Goal: Task Accomplishment & Management: Manage account settings

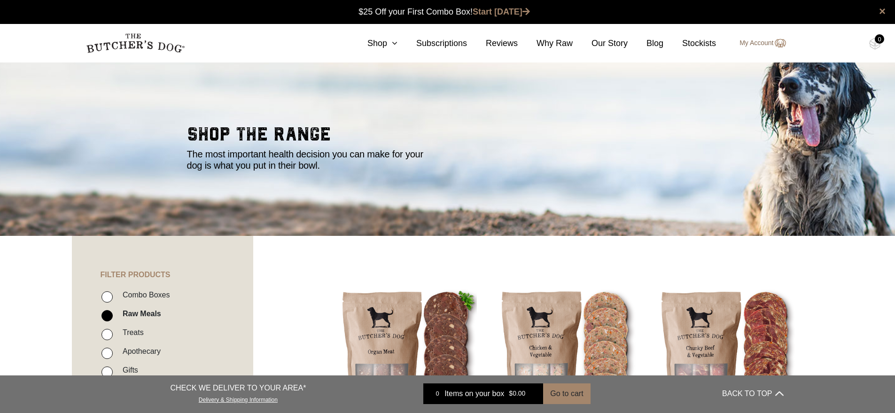
click at [756, 41] on link "My Account" at bounding box center [757, 43] width 55 height 11
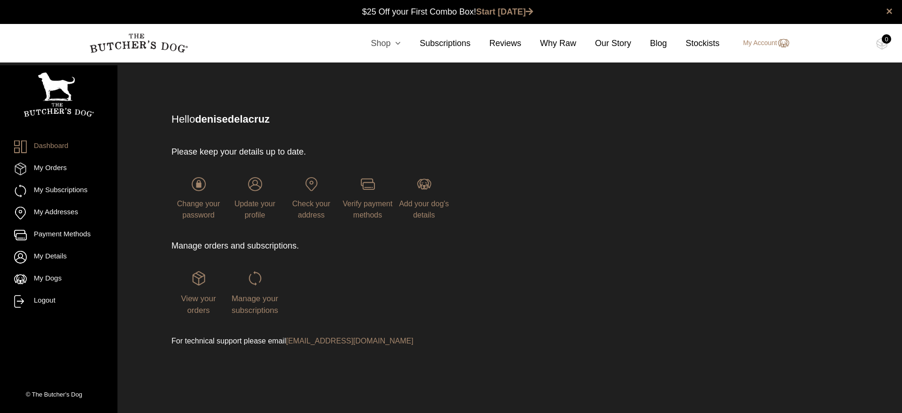
click at [378, 44] on link "Shop" at bounding box center [376, 43] width 49 height 13
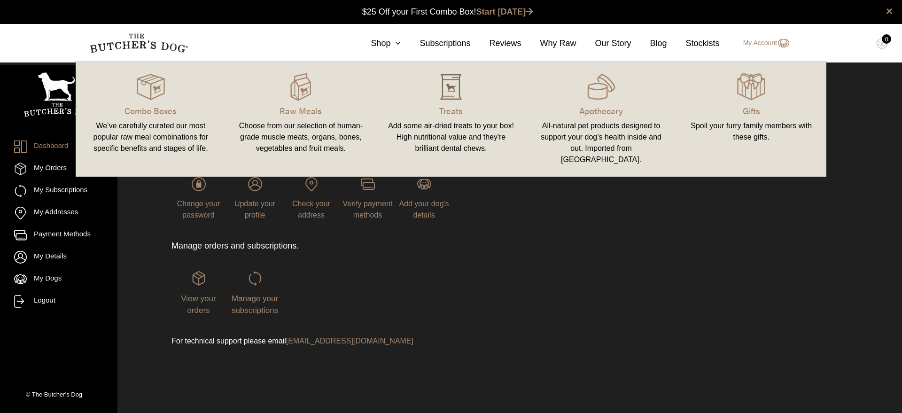
click at [445, 97] on img at bounding box center [451, 87] width 28 height 28
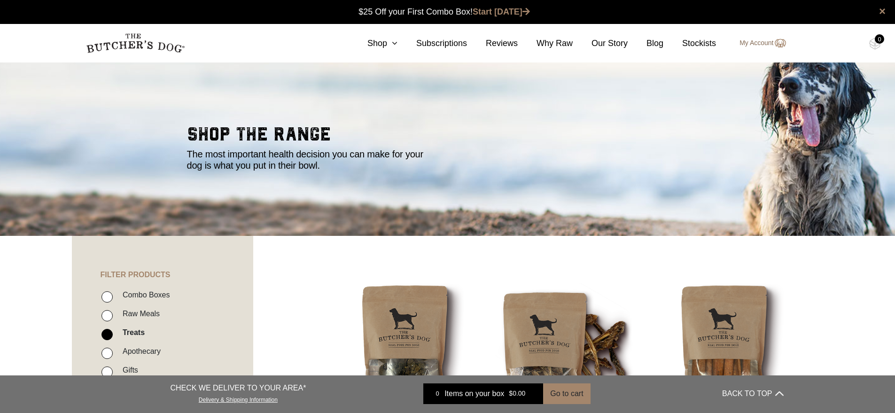
click at [762, 44] on link "My Account" at bounding box center [757, 43] width 55 height 11
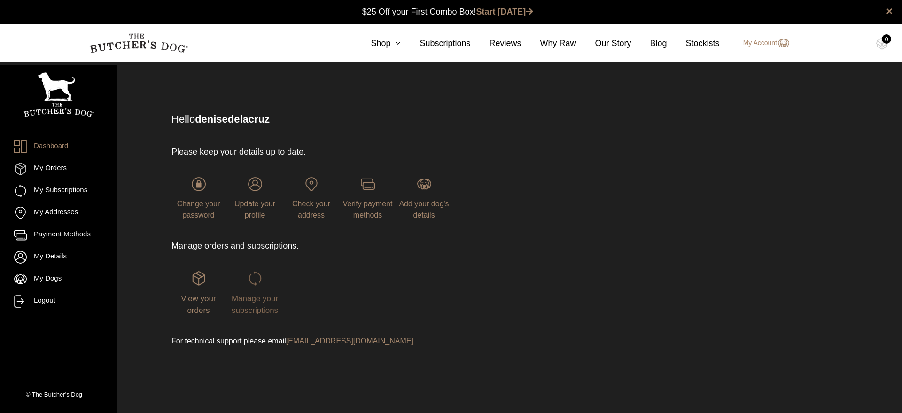
click at [253, 311] on span "Manage your subscriptions" at bounding box center [255, 304] width 47 height 21
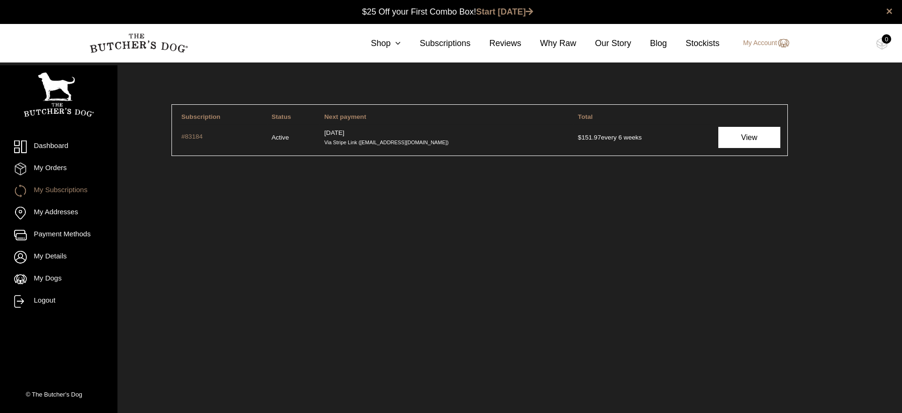
click at [741, 141] on link "View" at bounding box center [749, 137] width 62 height 21
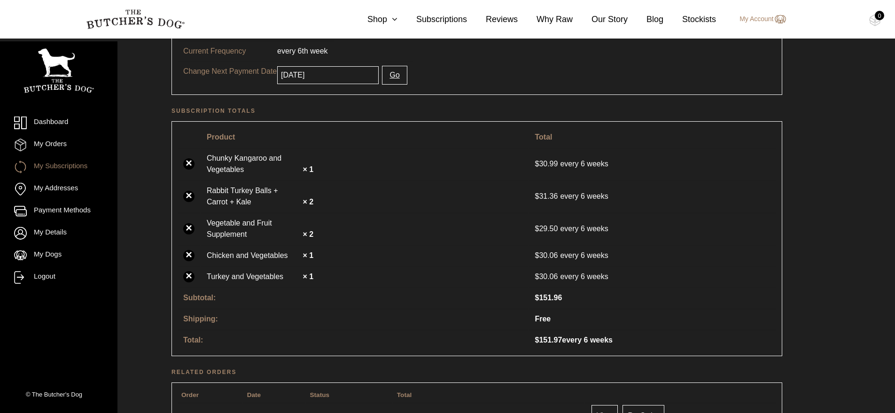
scroll to position [273, 0]
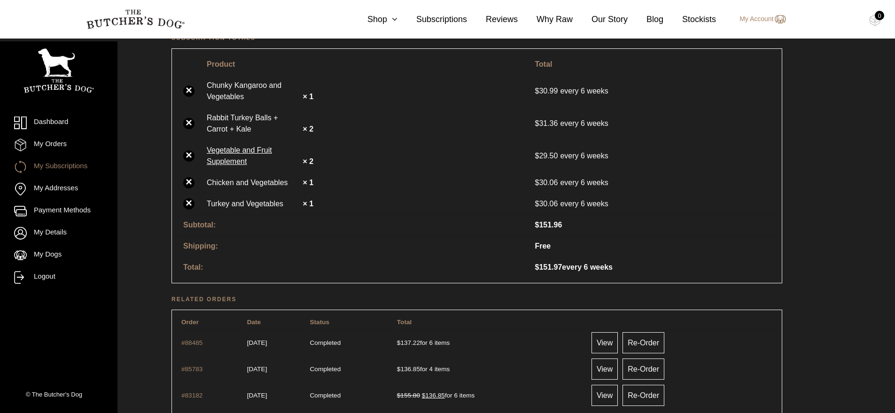
click at [234, 151] on link "Vegetable and Fruit Supplement" at bounding box center [254, 156] width 94 height 23
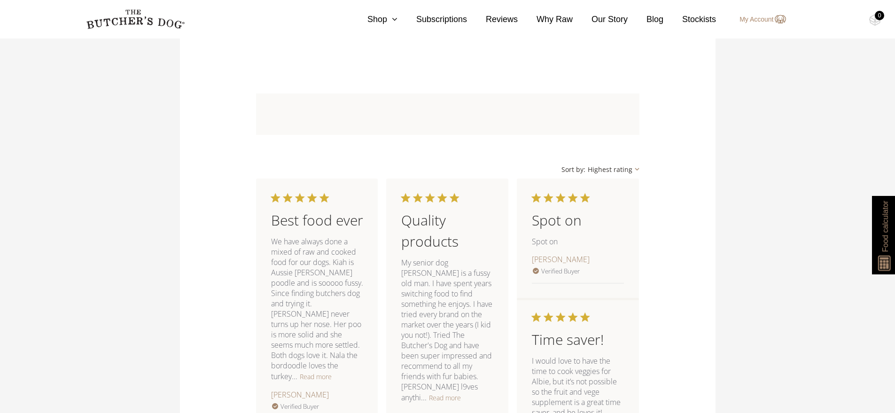
scroll to position [829, 0]
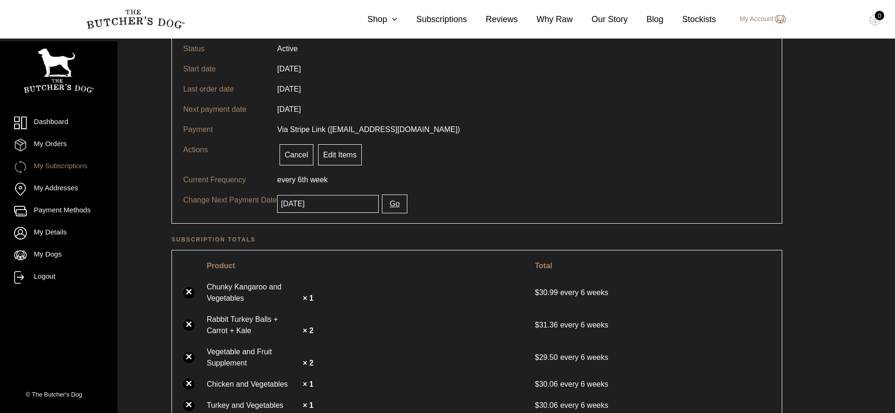
scroll to position [71, 0]
click at [343, 153] on link "Edit Items" at bounding box center [340, 155] width 44 height 21
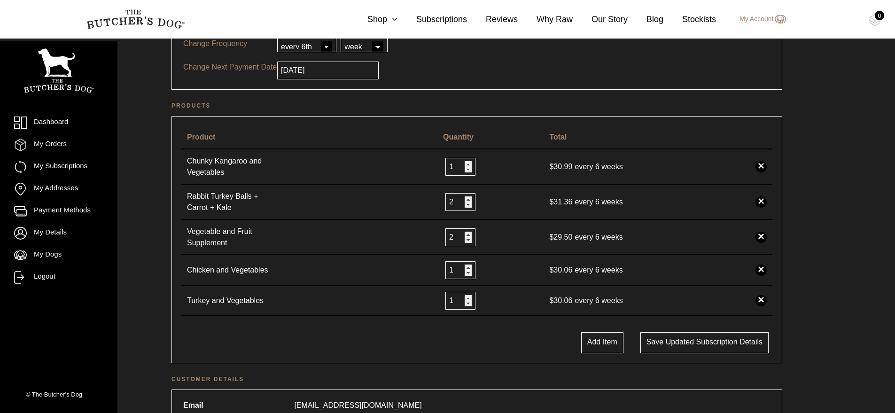
scroll to position [166, 0]
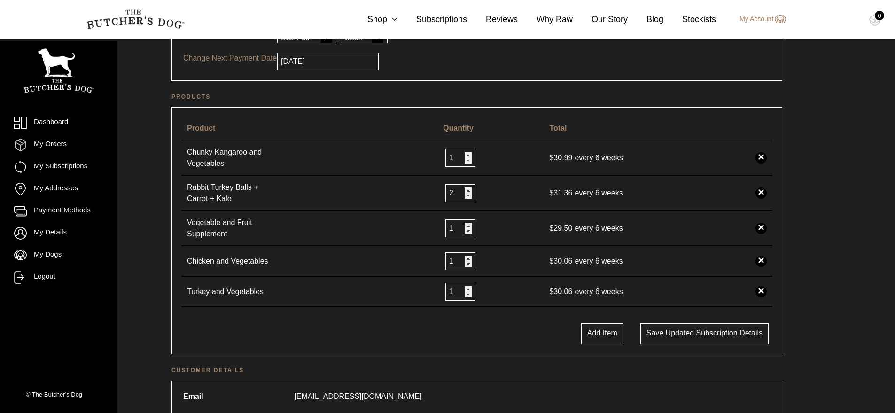
type input "1"
click at [463, 233] on input "1" at bounding box center [460, 228] width 30 height 18
click at [685, 332] on button "Save updated subscription details" at bounding box center [704, 333] width 128 height 21
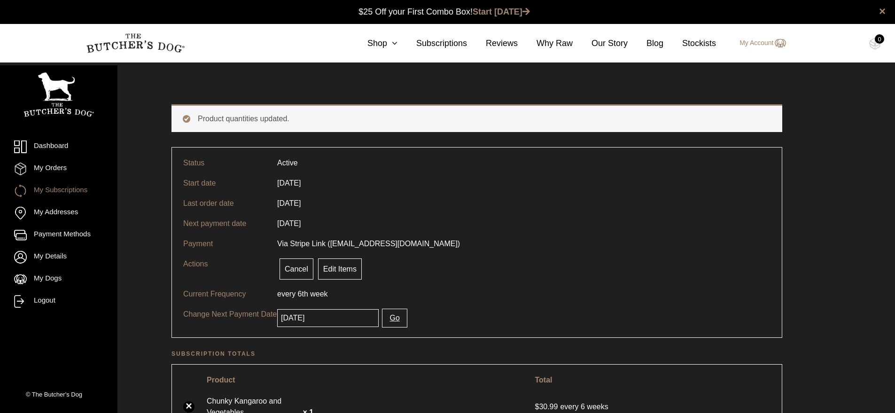
click at [72, 192] on link "My Subscriptions" at bounding box center [58, 191] width 89 height 13
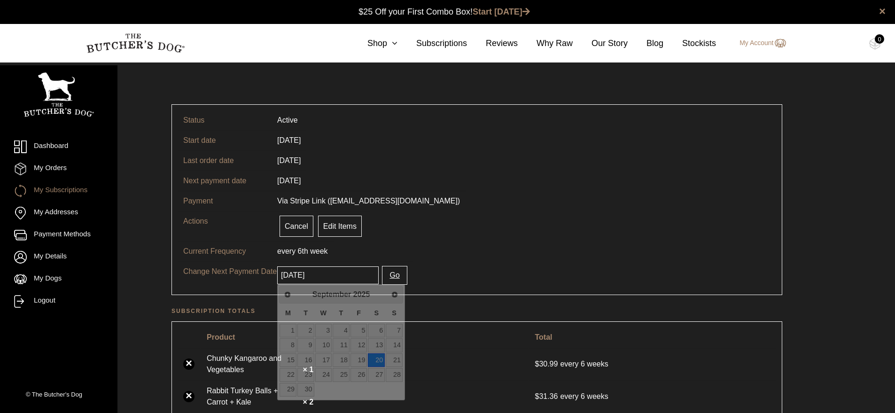
click at [307, 278] on input "[DATE]" at bounding box center [327, 275] width 101 height 18
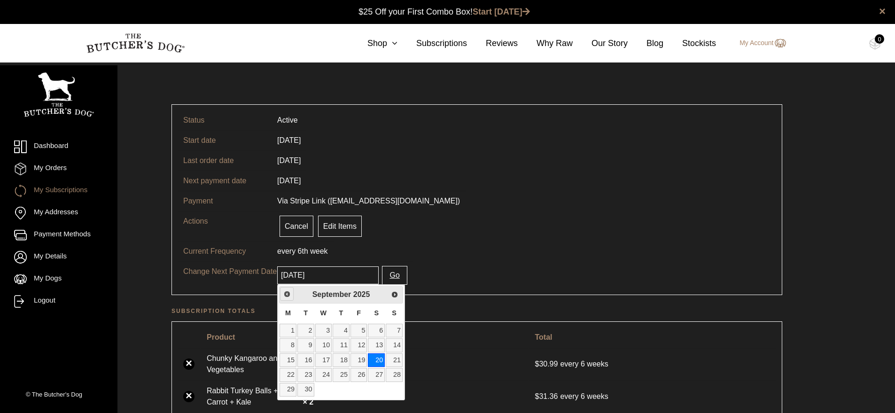
click at [286, 292] on span "Previous" at bounding box center [287, 294] width 8 height 8
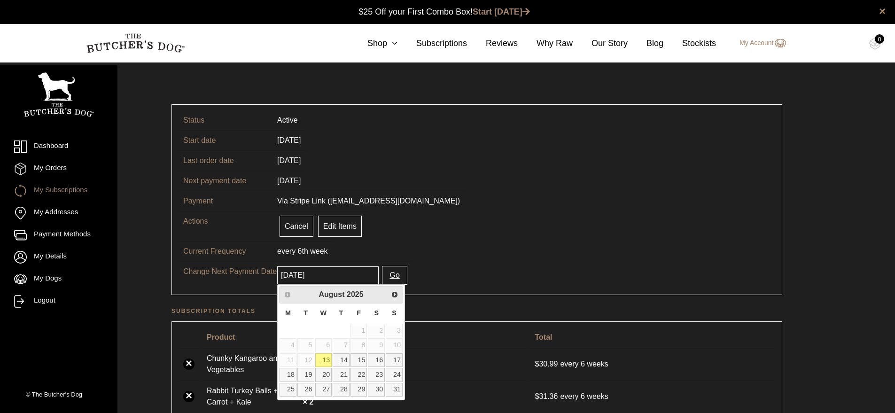
click at [321, 359] on link "13" at bounding box center [323, 360] width 17 height 14
type input "[DATE]"
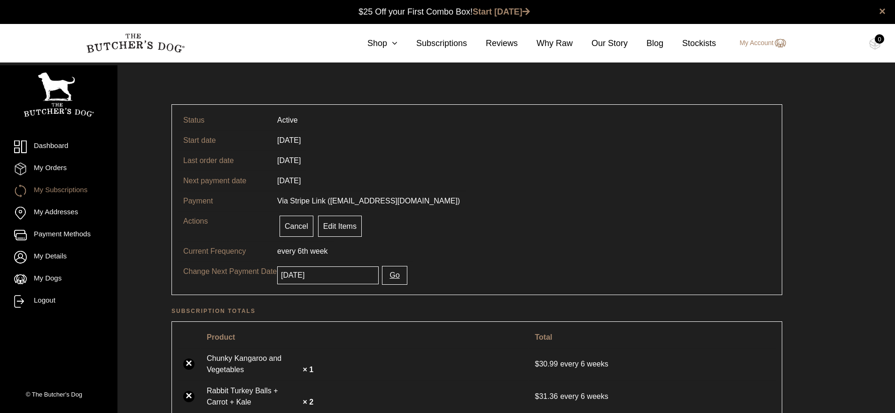
click at [383, 273] on button "Go" at bounding box center [394, 275] width 25 height 19
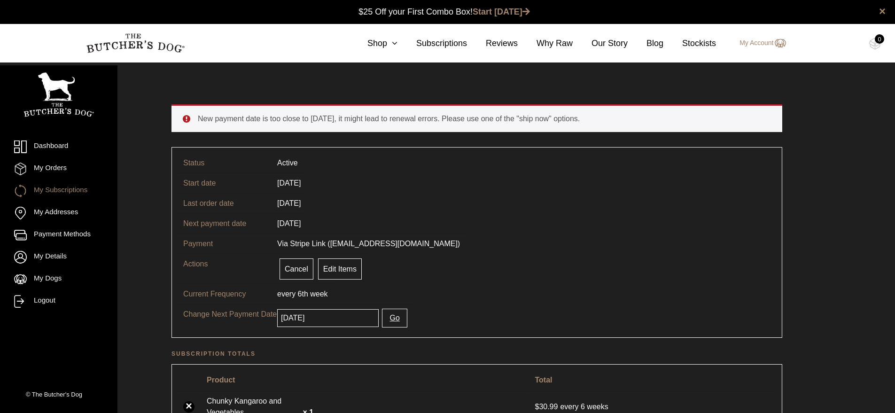
click at [41, 190] on link "My Subscriptions" at bounding box center [58, 191] width 89 height 13
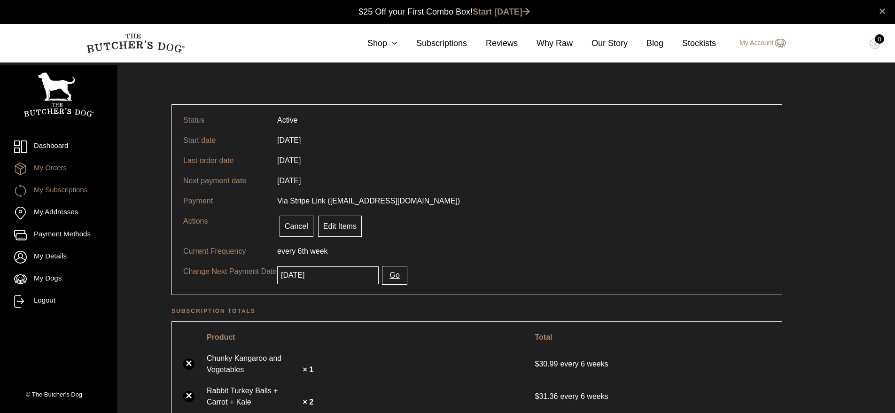
click at [48, 163] on link "My Orders" at bounding box center [58, 169] width 89 height 13
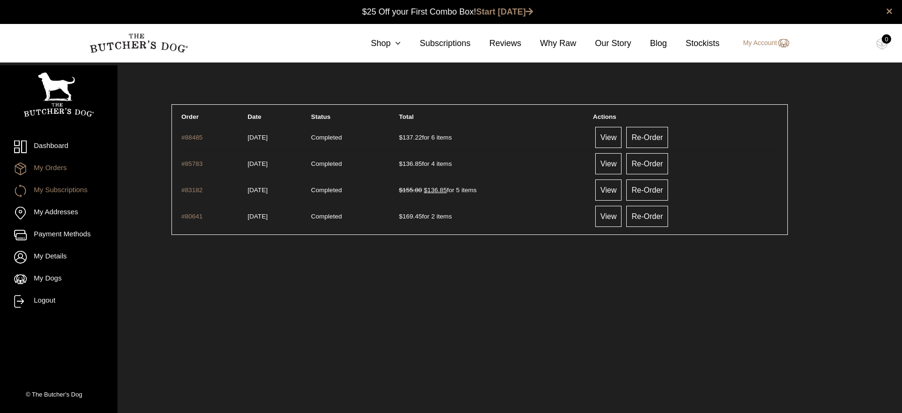
click at [53, 188] on link "My Subscriptions" at bounding box center [58, 191] width 89 height 13
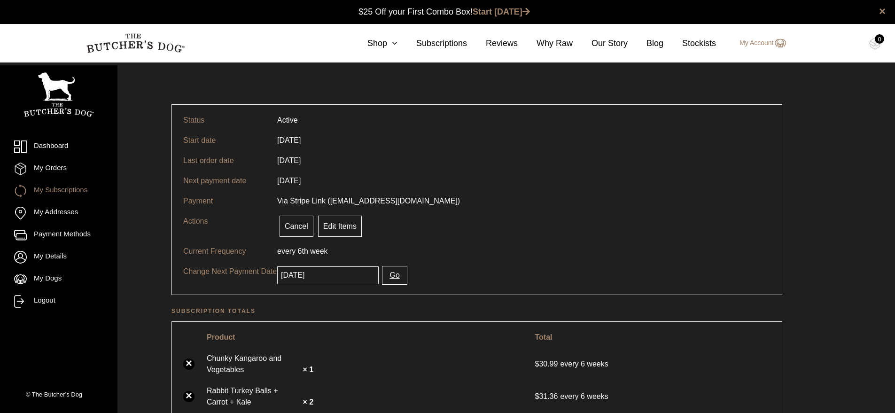
click at [280, 250] on span "every 6th" at bounding box center [292, 251] width 31 height 8
click at [332, 227] on link "Edit Items" at bounding box center [340, 226] width 44 height 21
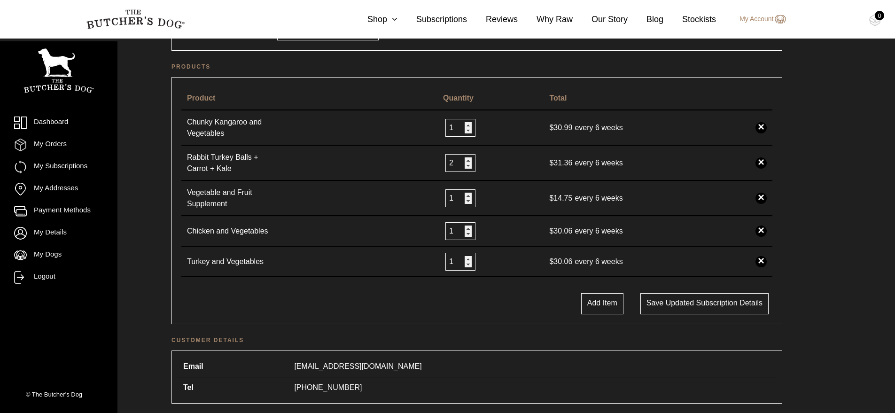
scroll to position [195, 0]
click at [658, 308] on button "Save updated subscription details" at bounding box center [704, 304] width 128 height 21
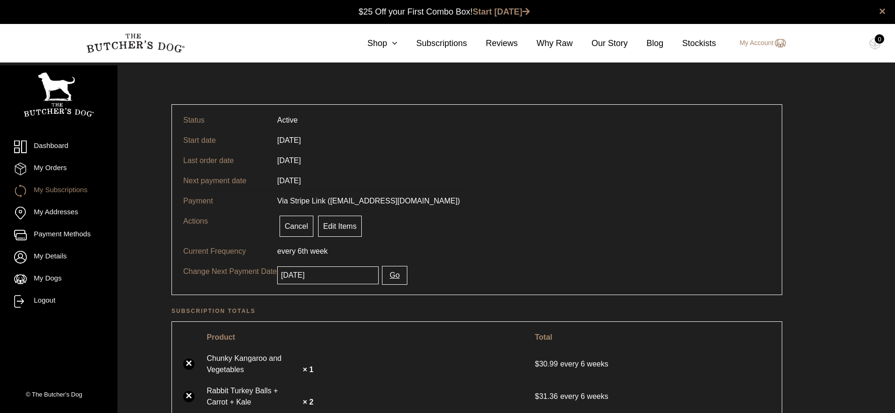
click at [383, 278] on button "Go" at bounding box center [394, 275] width 25 height 19
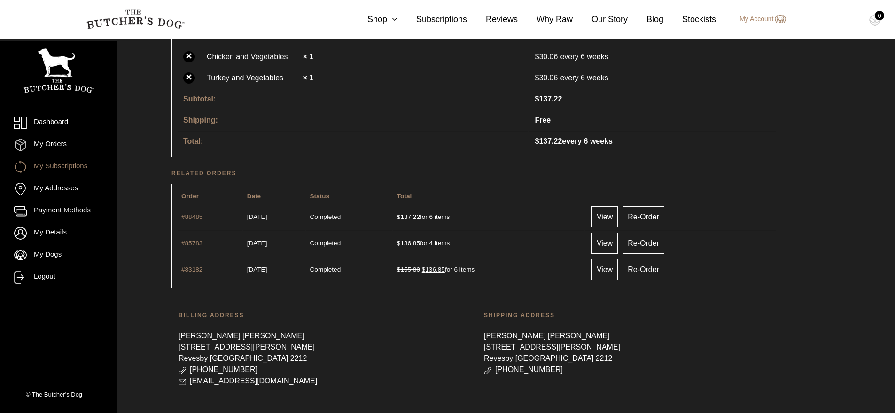
scroll to position [416, 0]
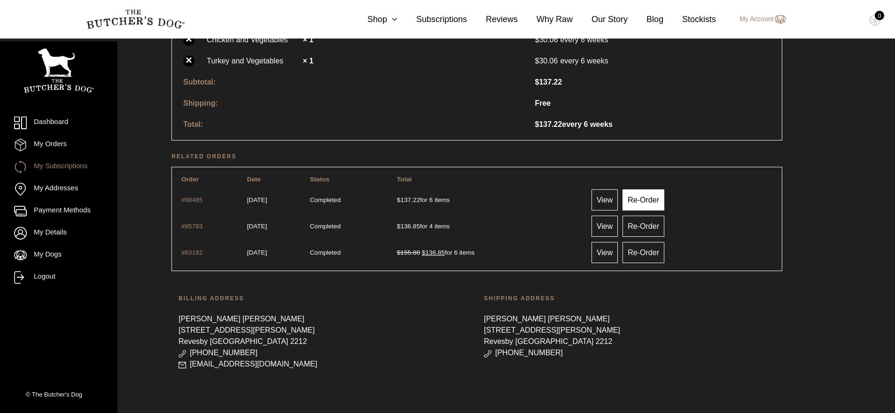
click at [653, 199] on link "Re-Order" at bounding box center [644, 199] width 42 height 21
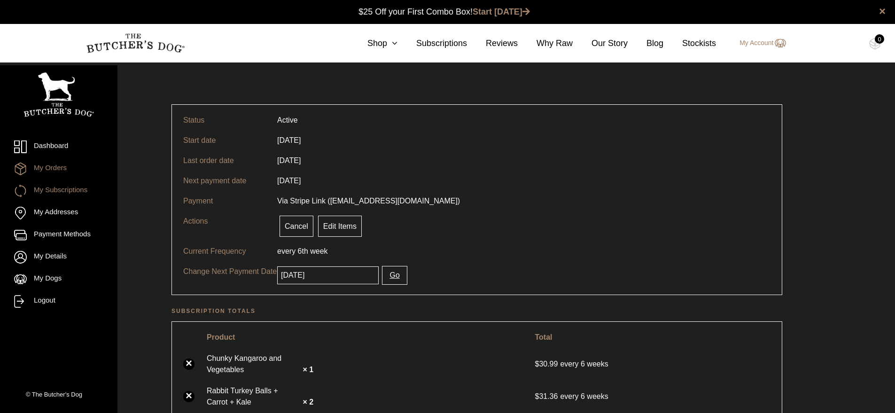
click at [43, 168] on link "My Orders" at bounding box center [58, 169] width 89 height 13
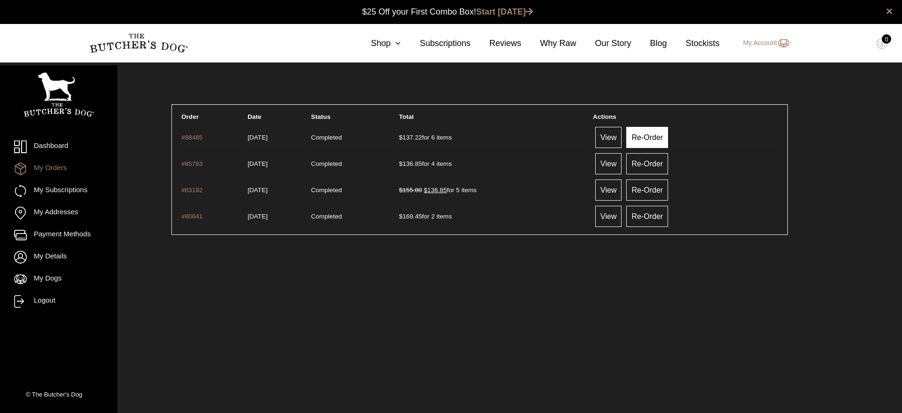
click at [664, 141] on link "Re-Order" at bounding box center [647, 137] width 42 height 21
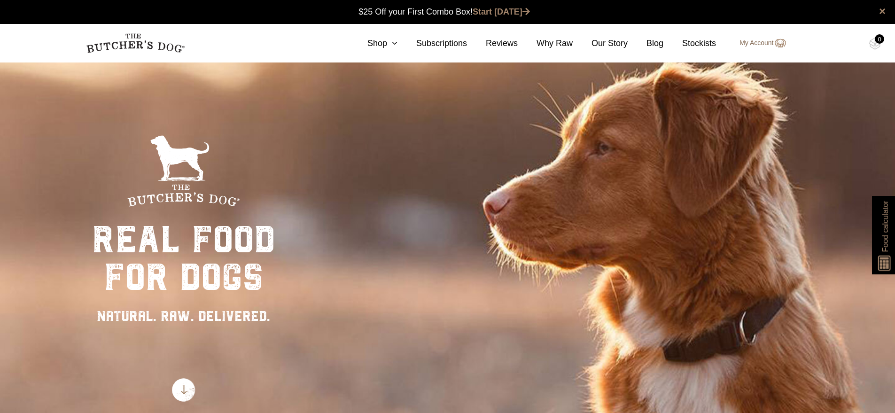
click at [759, 44] on link "My Account" at bounding box center [757, 43] width 55 height 11
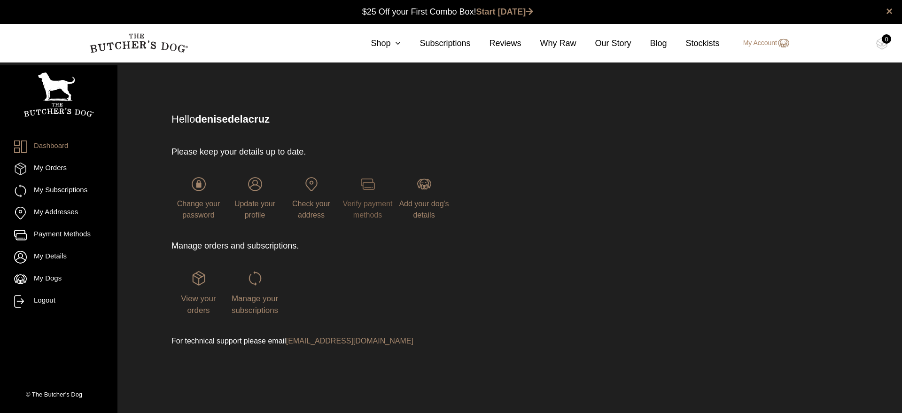
click at [380, 205] on span "Verify payment methods" at bounding box center [368, 209] width 50 height 19
click at [255, 298] on span "Manage your subscriptions" at bounding box center [255, 304] width 47 height 21
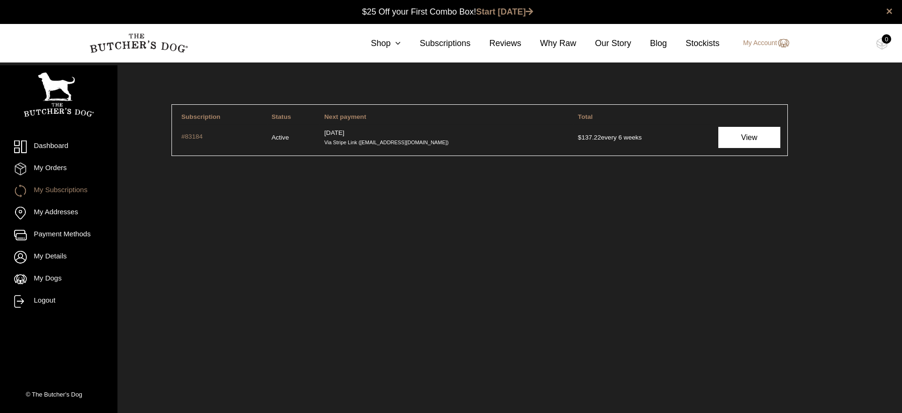
click at [744, 139] on link "View" at bounding box center [749, 137] width 62 height 21
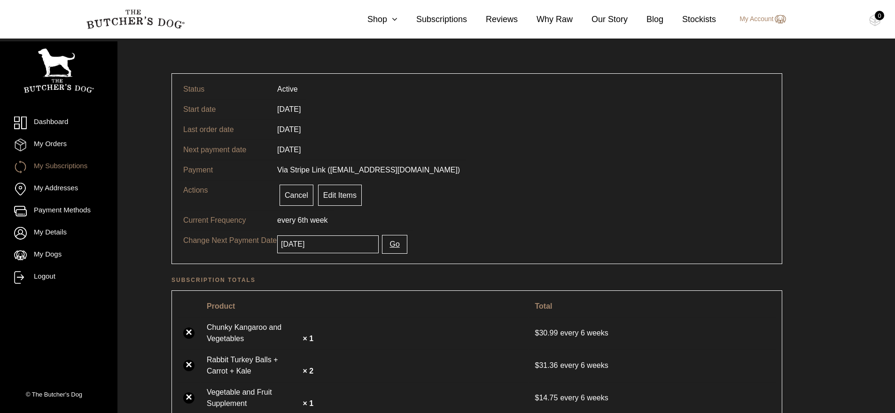
scroll to position [7, 0]
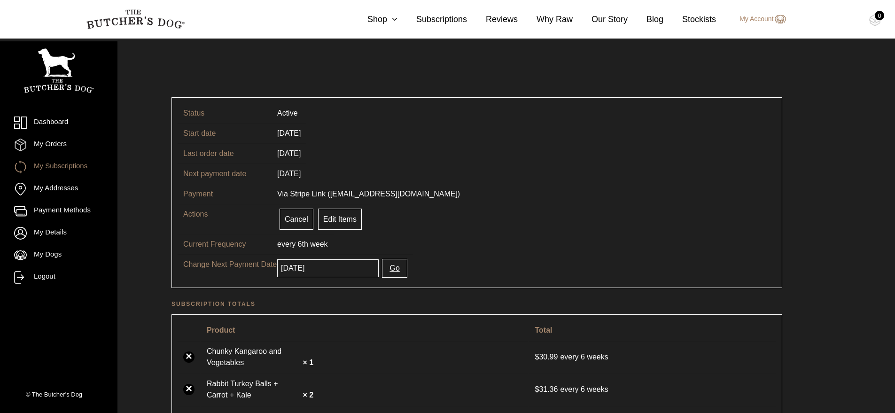
click at [382, 269] on button "Go" at bounding box center [394, 268] width 25 height 19
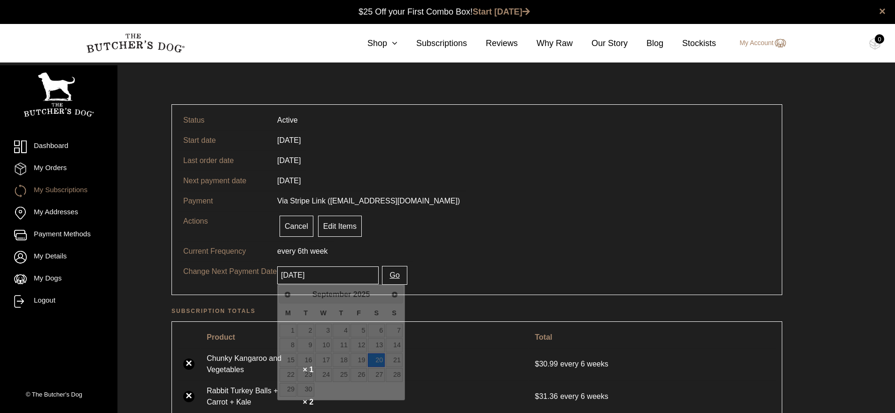
click at [295, 274] on input "2025-09-20" at bounding box center [327, 275] width 101 height 18
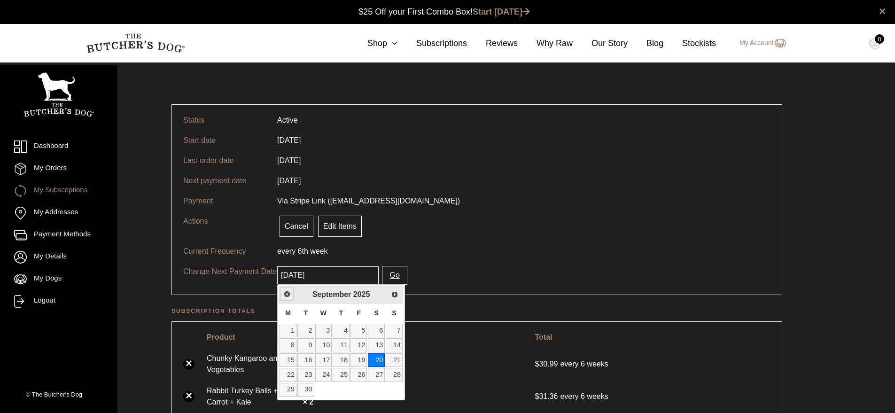
click at [291, 295] on link "Previous" at bounding box center [287, 294] width 14 height 14
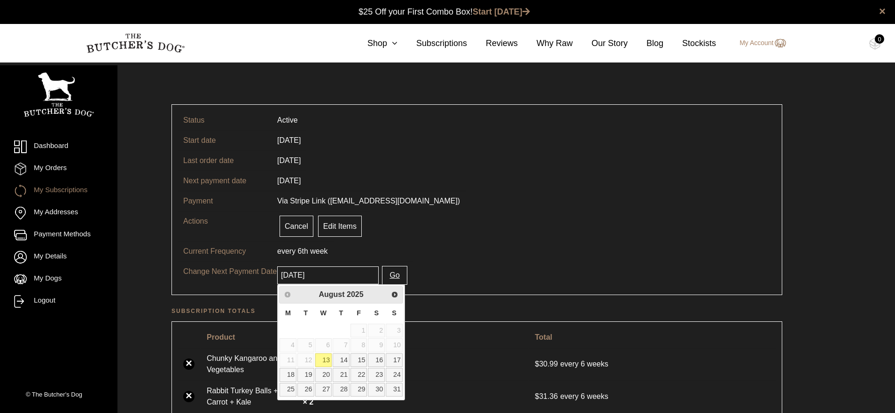
click at [324, 358] on link "13" at bounding box center [323, 360] width 17 height 14
type input "2025-08-13"
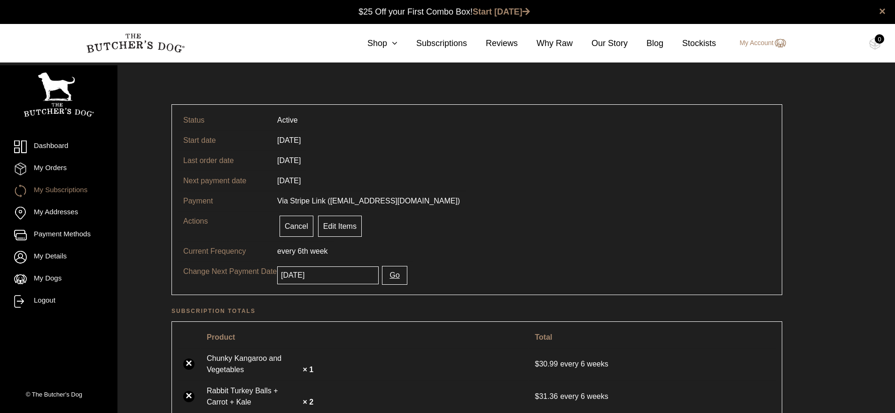
click at [383, 275] on button "Go" at bounding box center [394, 275] width 25 height 19
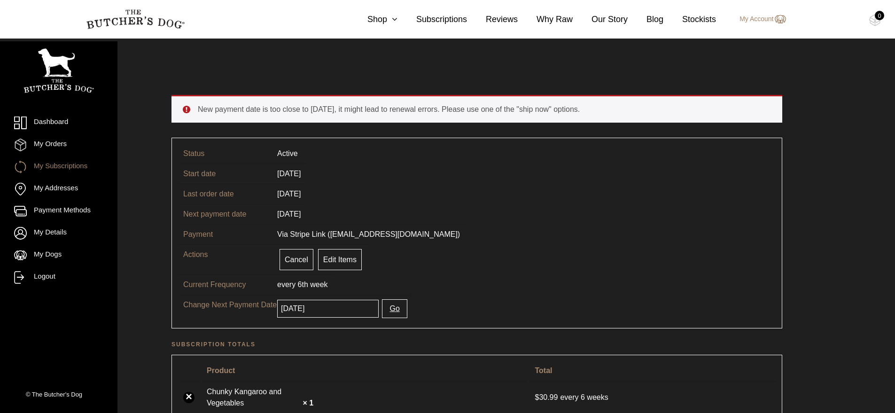
scroll to position [16, 0]
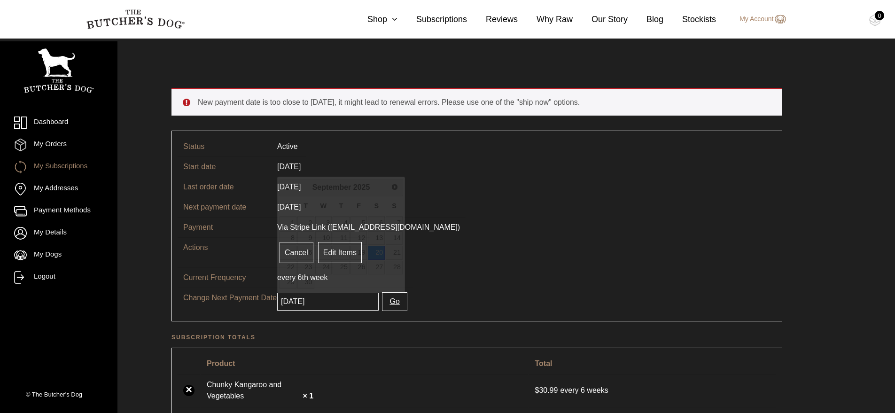
click at [320, 303] on input "[DATE]" at bounding box center [327, 302] width 101 height 18
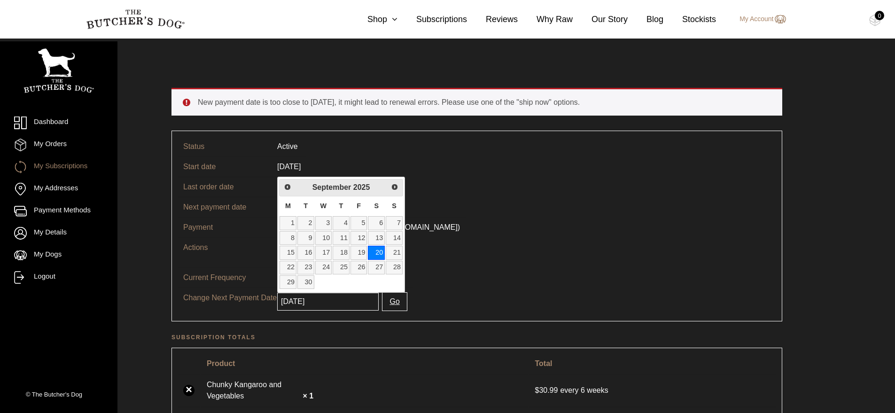
click at [677, 249] on tr "Actions Cancel Pause Deliver now. Keep schedule Edit Items" at bounding box center [477, 252] width 599 height 30
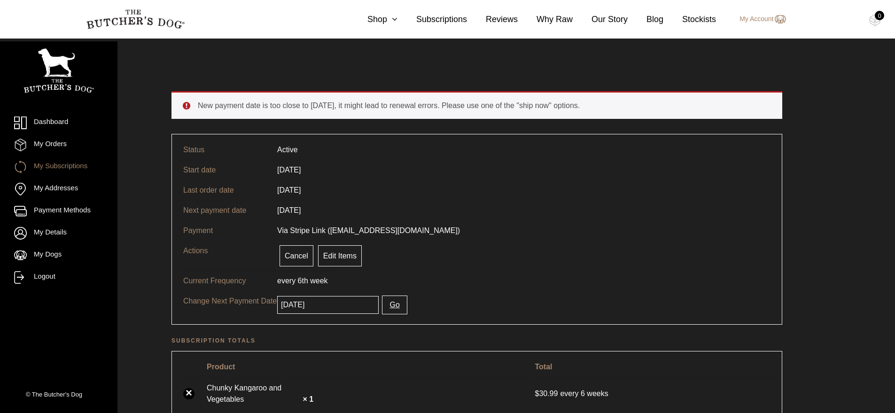
scroll to position [10, 0]
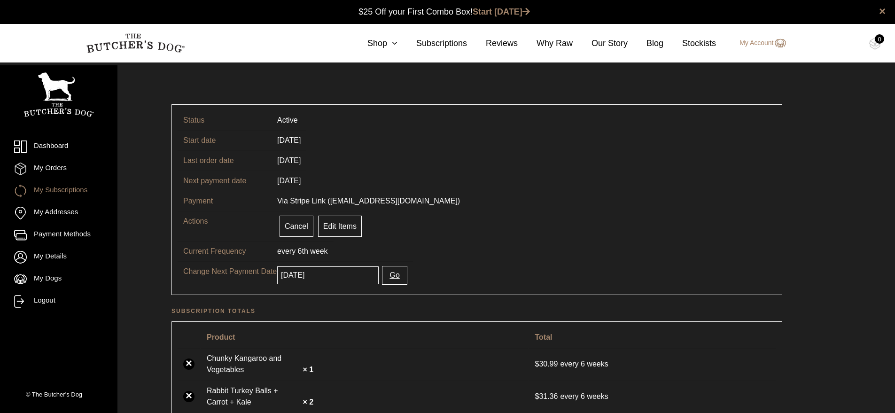
click at [321, 202] on span "Via Stripe Link ([EMAIL_ADDRESS][DOMAIN_NAME])" at bounding box center [368, 201] width 183 height 8
click at [45, 167] on link "My Orders" at bounding box center [58, 169] width 89 height 13
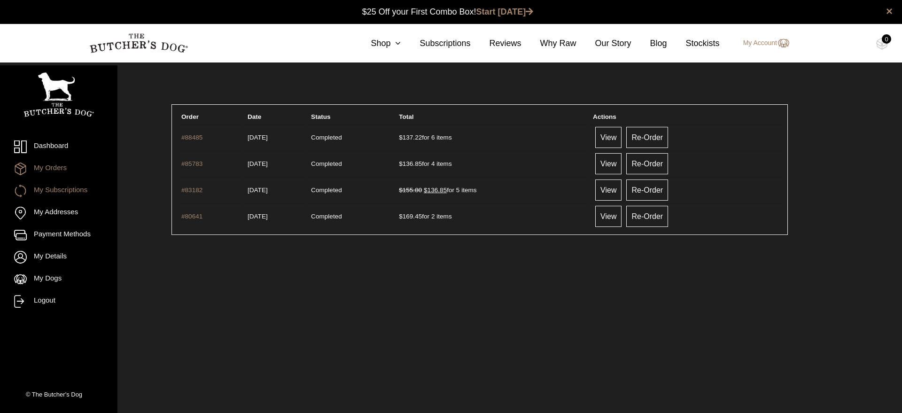
click at [54, 189] on link "My Subscriptions" at bounding box center [58, 191] width 89 height 13
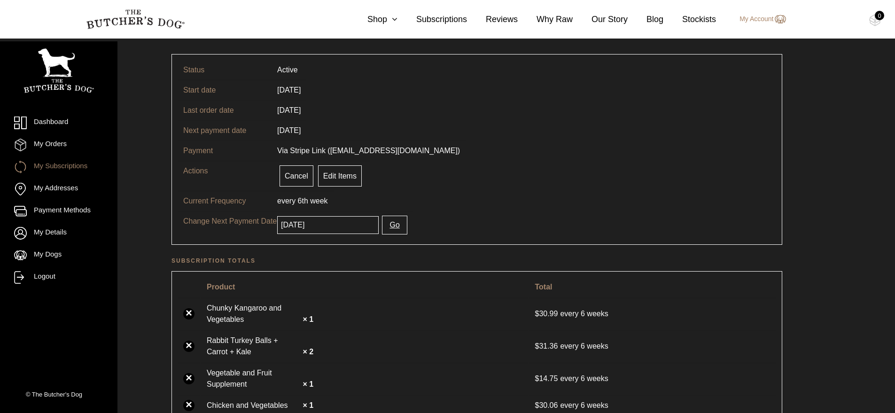
scroll to position [10, 0]
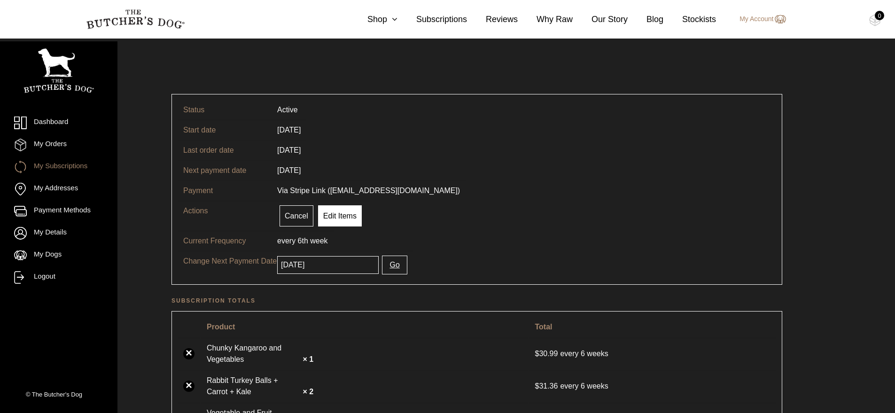
click at [345, 217] on link "Edit Items" at bounding box center [340, 215] width 44 height 21
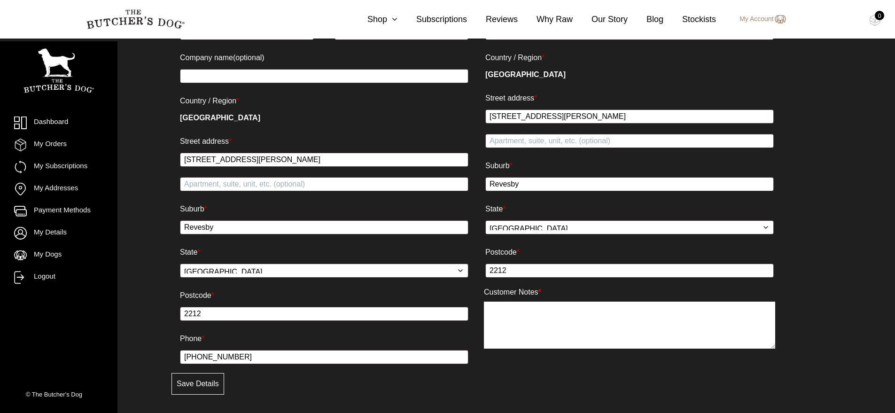
scroll to position [672, 0]
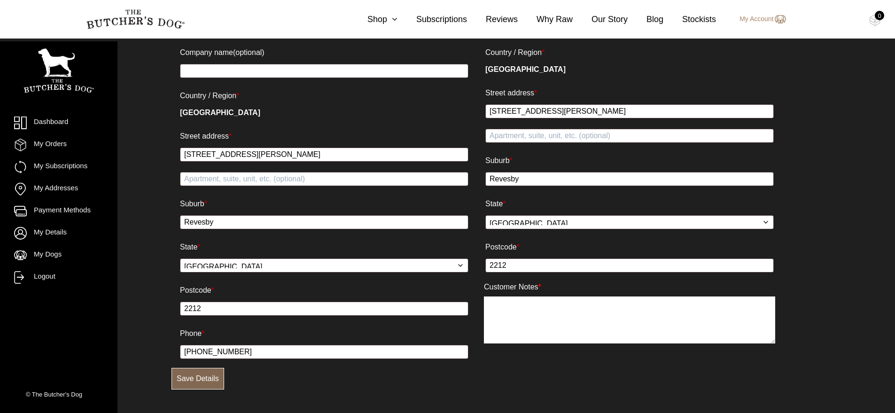
click at [201, 385] on button "Save Details" at bounding box center [197, 379] width 53 height 22
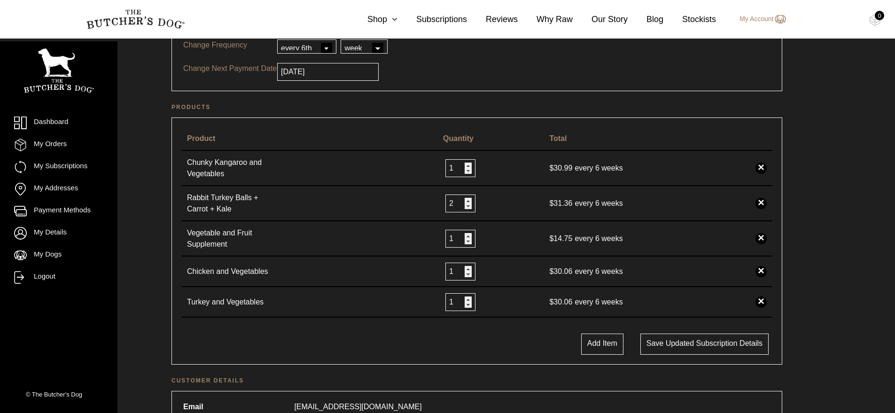
scroll to position [113, 0]
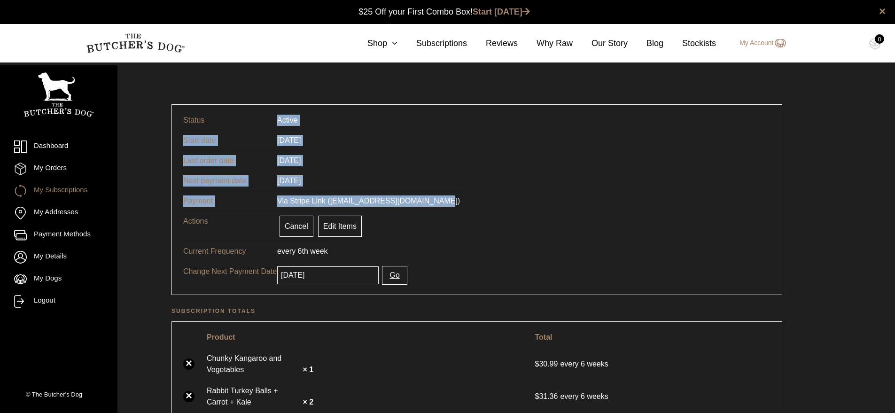
drag, startPoint x: 279, startPoint y: 121, endPoint x: 438, endPoint y: 199, distance: 177.1
click at [438, 199] on tbody "Status Active Start date 14/03/2025 Last order date 28/06/2025 Next payment dat…" at bounding box center [477, 199] width 599 height 179
click at [439, 200] on td "Via Stripe Link ([EMAIL_ADDRESS][DOMAIN_NAME])" at bounding box center [369, 201] width 194 height 20
drag, startPoint x: 436, startPoint y: 202, endPoint x: 180, endPoint y: 121, distance: 269.2
click at [180, 121] on tbody "Status Active Start date 14/03/2025 Last order date 28/06/2025 Next payment dat…" at bounding box center [477, 199] width 599 height 179
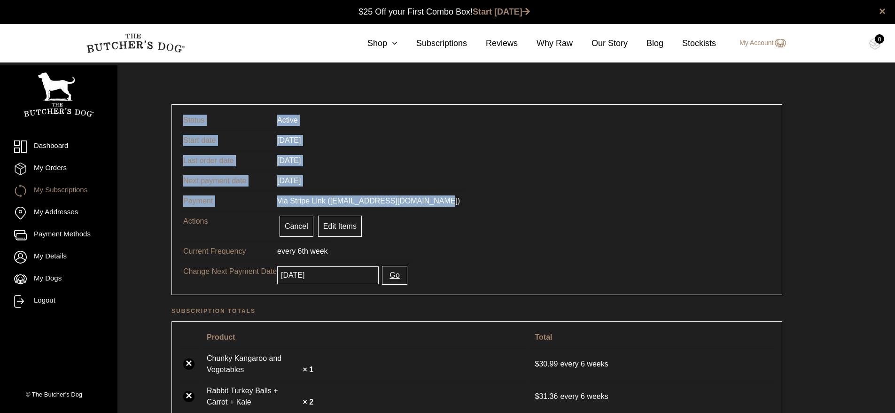
click at [452, 168] on tr "Last order date 28/06/2025" at bounding box center [477, 160] width 599 height 20
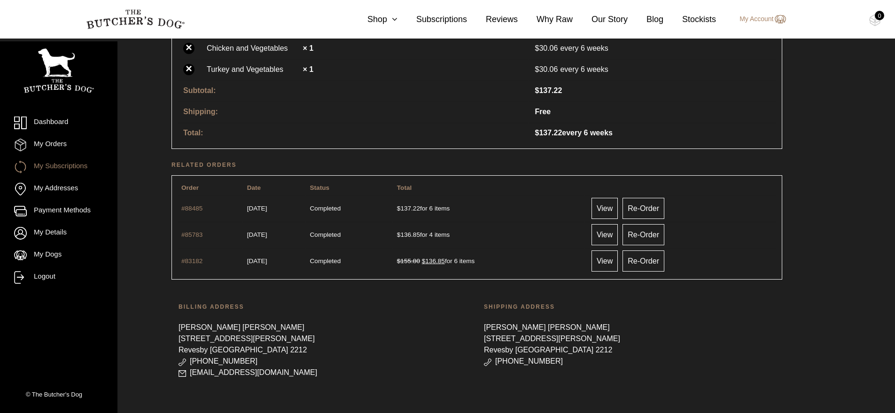
scroll to position [416, 0]
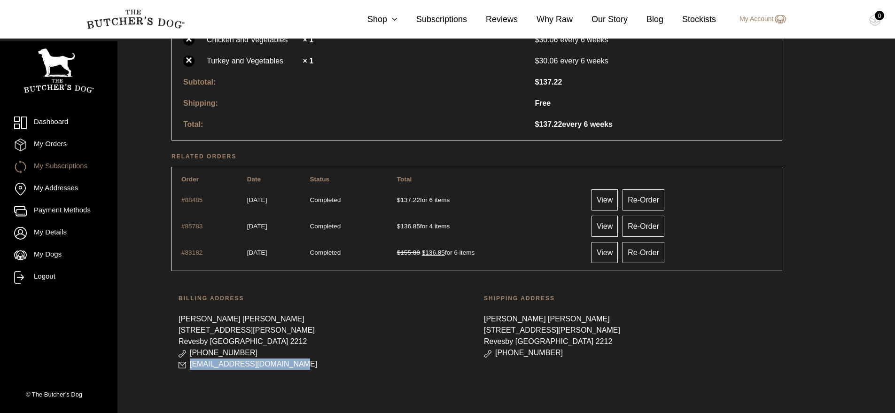
drag, startPoint x: 191, startPoint y: 365, endPoint x: 302, endPoint y: 366, distance: 110.4
click at [302, 366] on p "[EMAIL_ADDRESS][DOMAIN_NAME]" at bounding box center [324, 363] width 291 height 11
click at [322, 360] on p "[EMAIL_ADDRESS][DOMAIN_NAME]" at bounding box center [324, 363] width 291 height 11
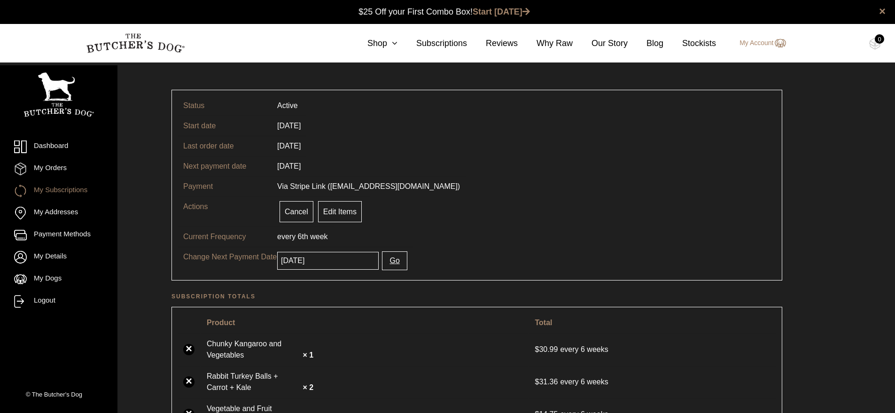
scroll to position [0, 0]
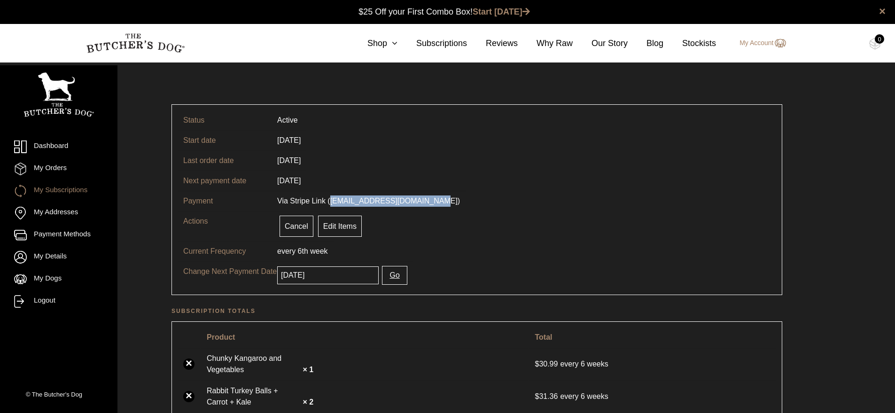
drag, startPoint x: 331, startPoint y: 202, endPoint x: 429, endPoint y: 199, distance: 98.2
click at [429, 199] on span "Via Stripe Link ([EMAIL_ADDRESS][DOMAIN_NAME])" at bounding box center [368, 201] width 183 height 8
click at [333, 200] on span "Via Stripe Link ([EMAIL_ADDRESS][DOMAIN_NAME])" at bounding box center [368, 201] width 183 height 8
drag, startPoint x: 332, startPoint y: 200, endPoint x: 381, endPoint y: 199, distance: 48.9
click at [381, 199] on span "Via Stripe Link ([EMAIL_ADDRESS][DOMAIN_NAME])" at bounding box center [368, 201] width 183 height 8
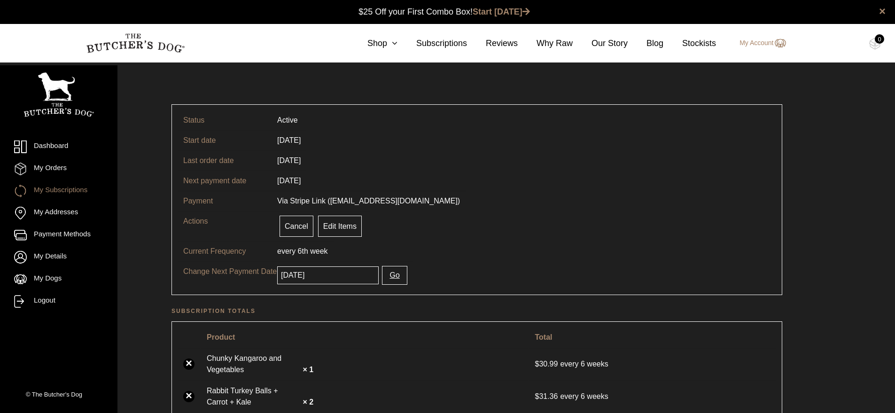
click at [346, 177] on tr "Next payment date 20/09/2025" at bounding box center [477, 181] width 599 height 20
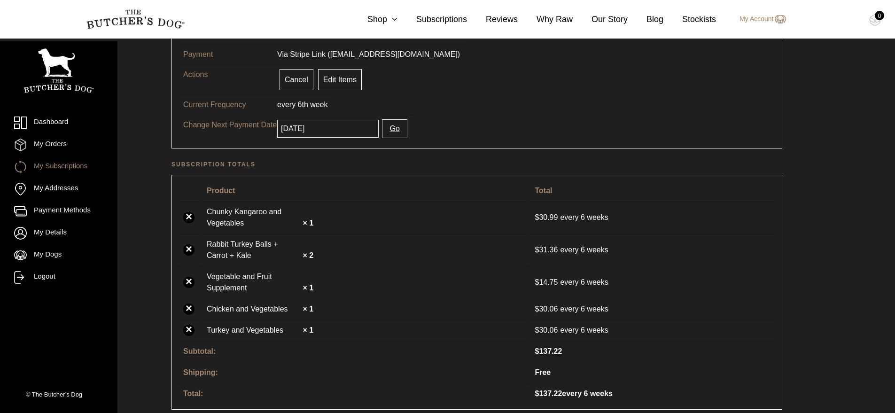
scroll to position [150, 0]
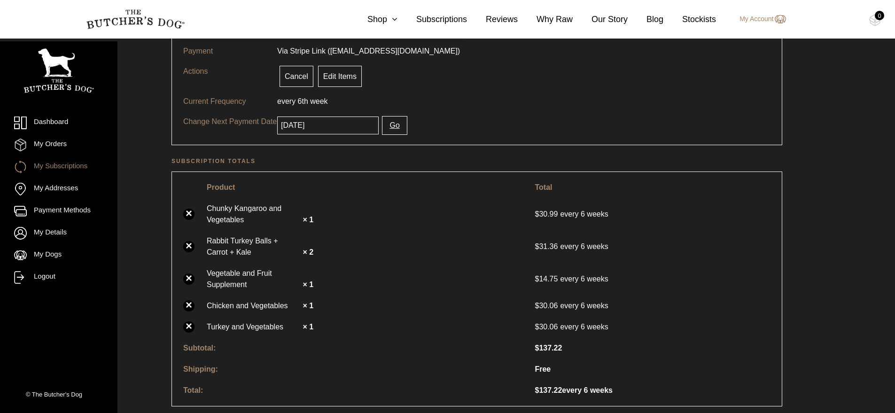
click at [436, 103] on tr "Current Frequency every 6th week" at bounding box center [477, 101] width 599 height 20
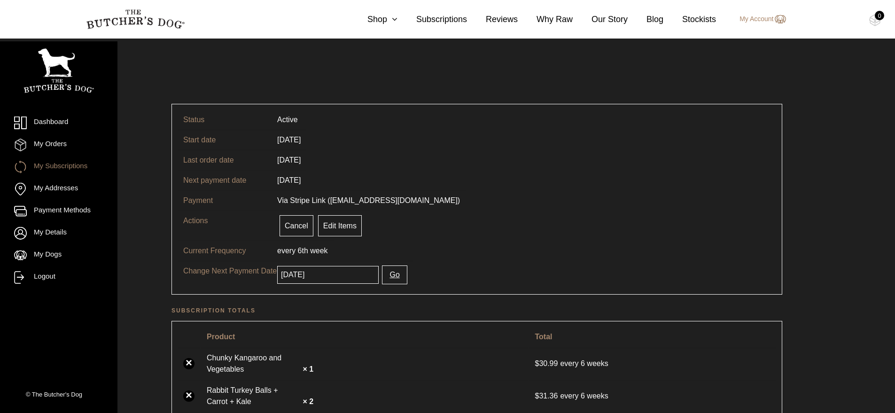
scroll to position [0, 0]
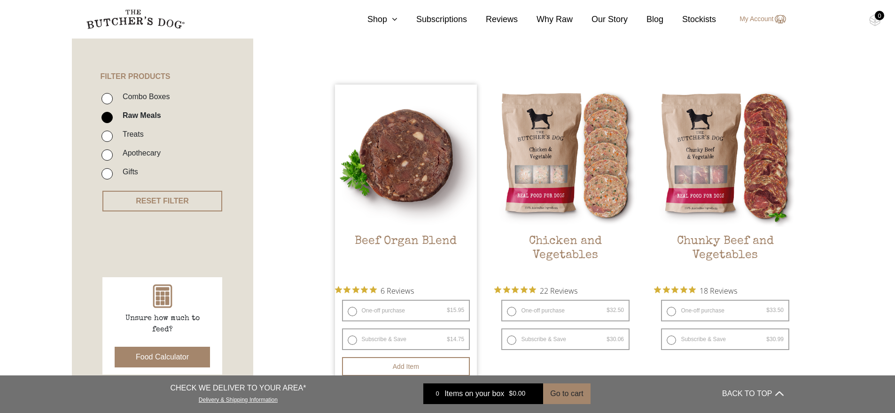
scroll to position [202, 0]
